Goal: Task Accomplishment & Management: Manage account settings

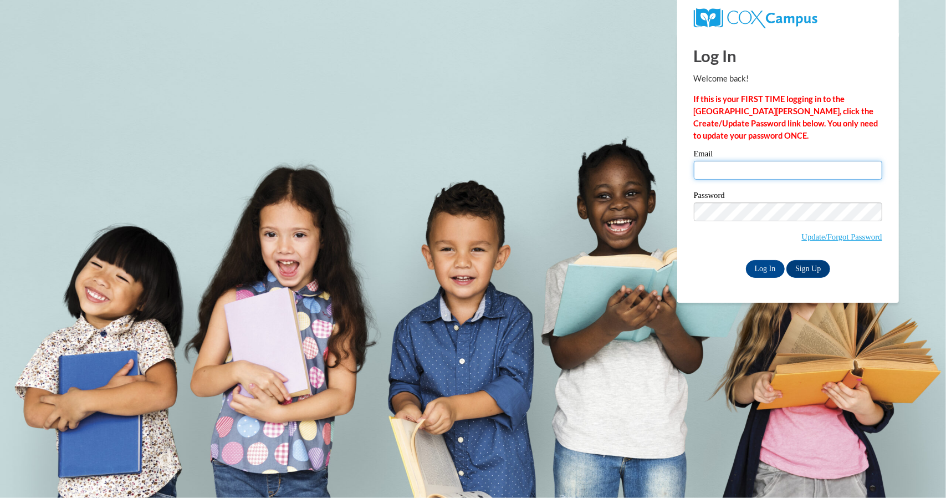
click at [718, 170] on input "Email" at bounding box center [788, 170] width 188 height 19
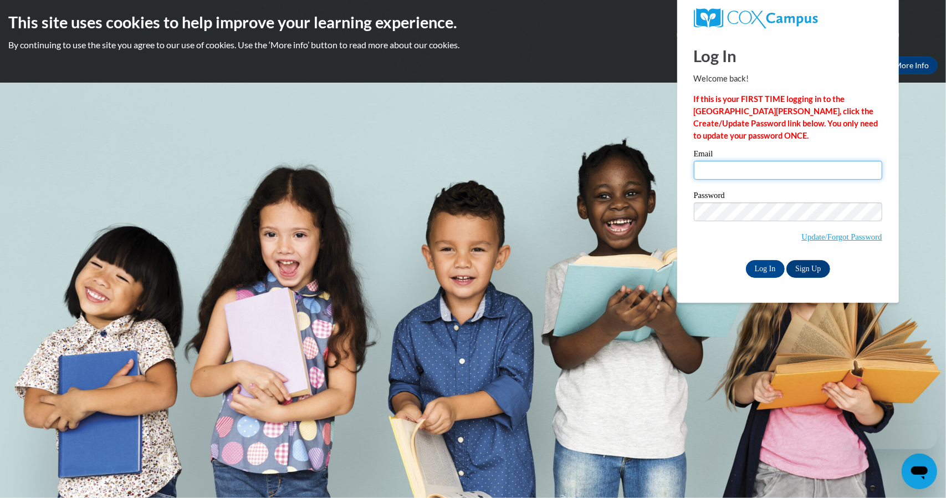
type input "[EMAIL_ADDRESS][DOMAIN_NAME]"
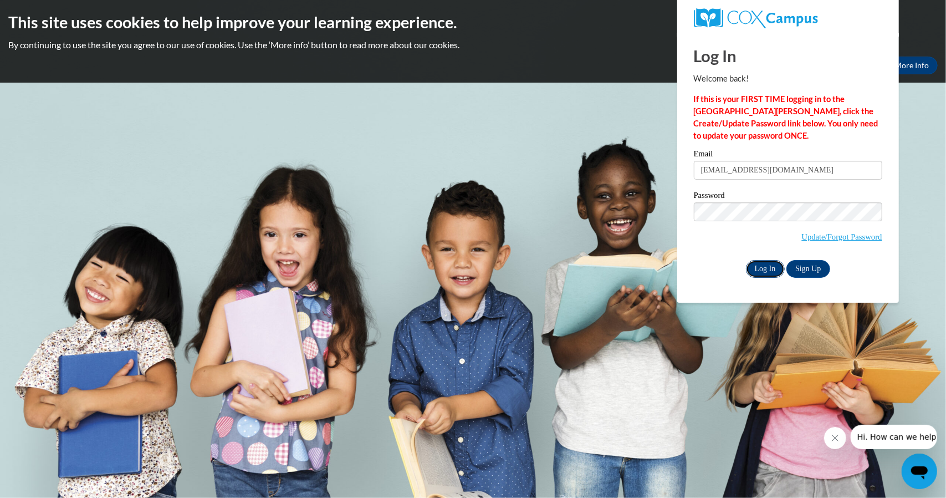
click at [768, 269] on input "Log In" at bounding box center [765, 269] width 39 height 18
